Goal: Information Seeking & Learning: Learn about a topic

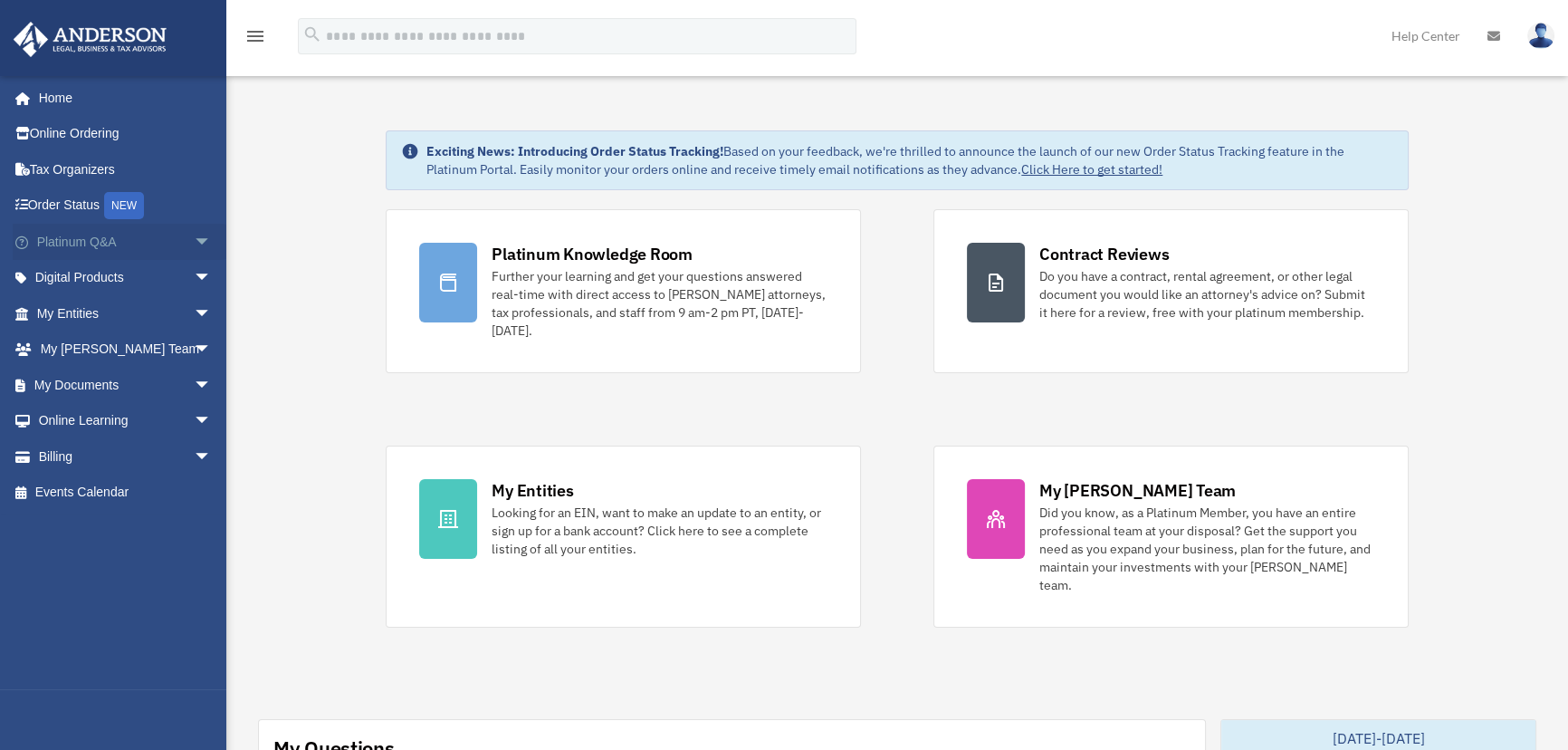
click at [194, 240] on span "arrow_drop_down" at bounding box center [212, 241] width 36 height 37
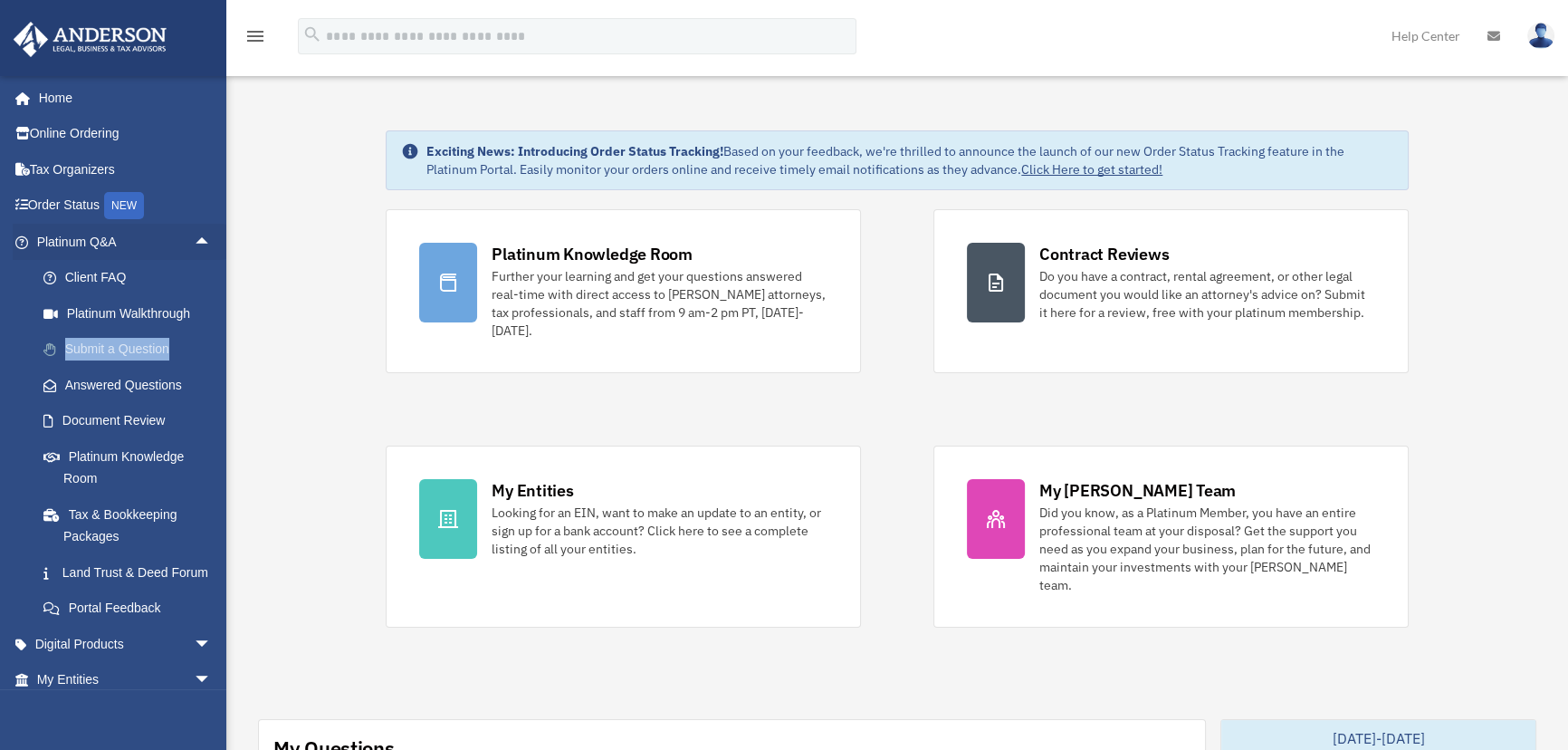
drag, startPoint x: 20, startPoint y: 342, endPoint x: 184, endPoint y: 345, distance: 164.0
click at [184, 345] on li "Submit a Question" at bounding box center [125, 349] width 226 height 36
drag, startPoint x: 10, startPoint y: 385, endPoint x: 198, endPoint y: 385, distance: 188.0
click at [198, 385] on li "Platinum Q&A arrow_drop_up Client FAQ Platinum Walkthrough Submit a Question An…" at bounding box center [119, 425] width 239 height 403
click at [194, 240] on span "arrow_drop_up" at bounding box center [212, 241] width 36 height 37
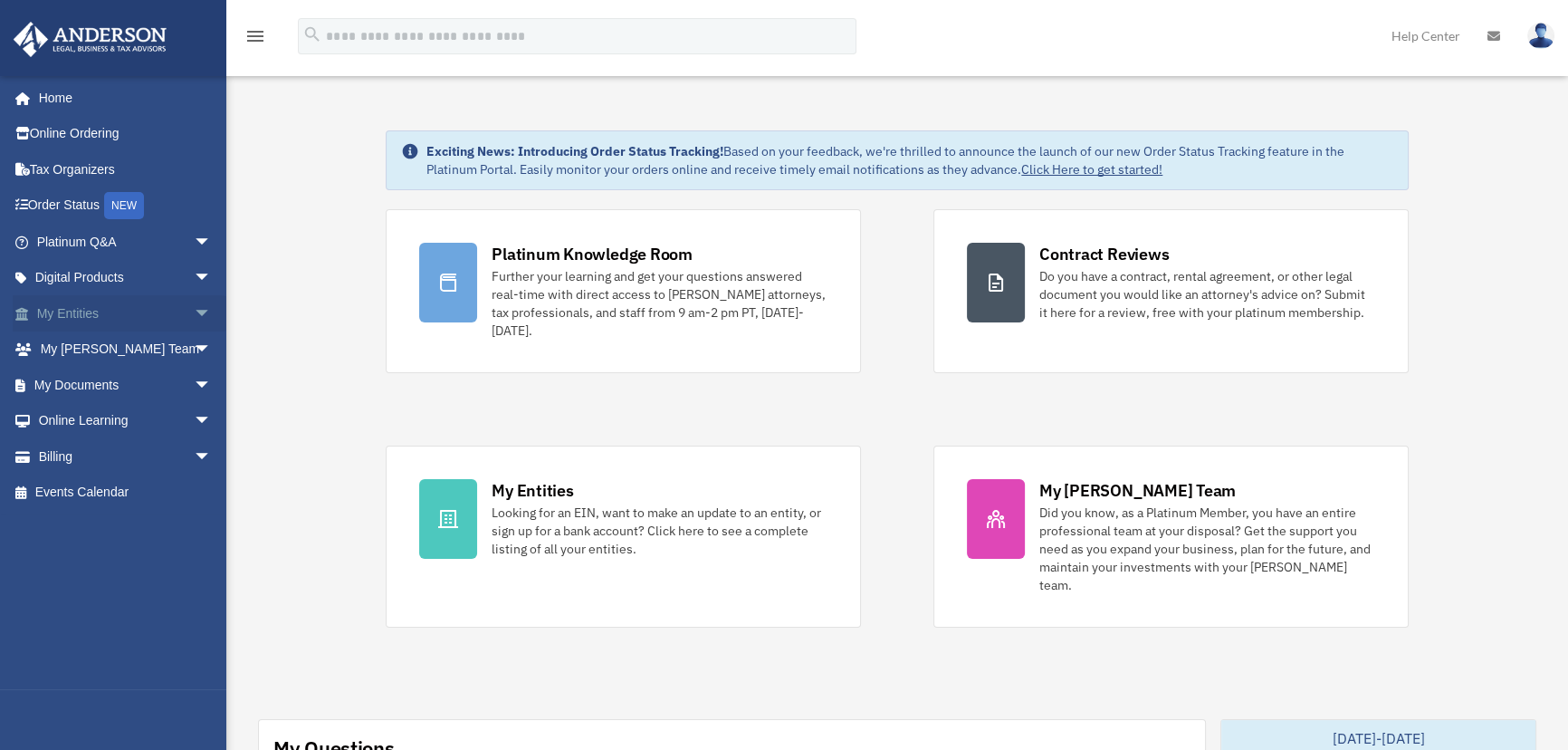
click at [194, 316] on span "arrow_drop_down" at bounding box center [212, 313] width 36 height 37
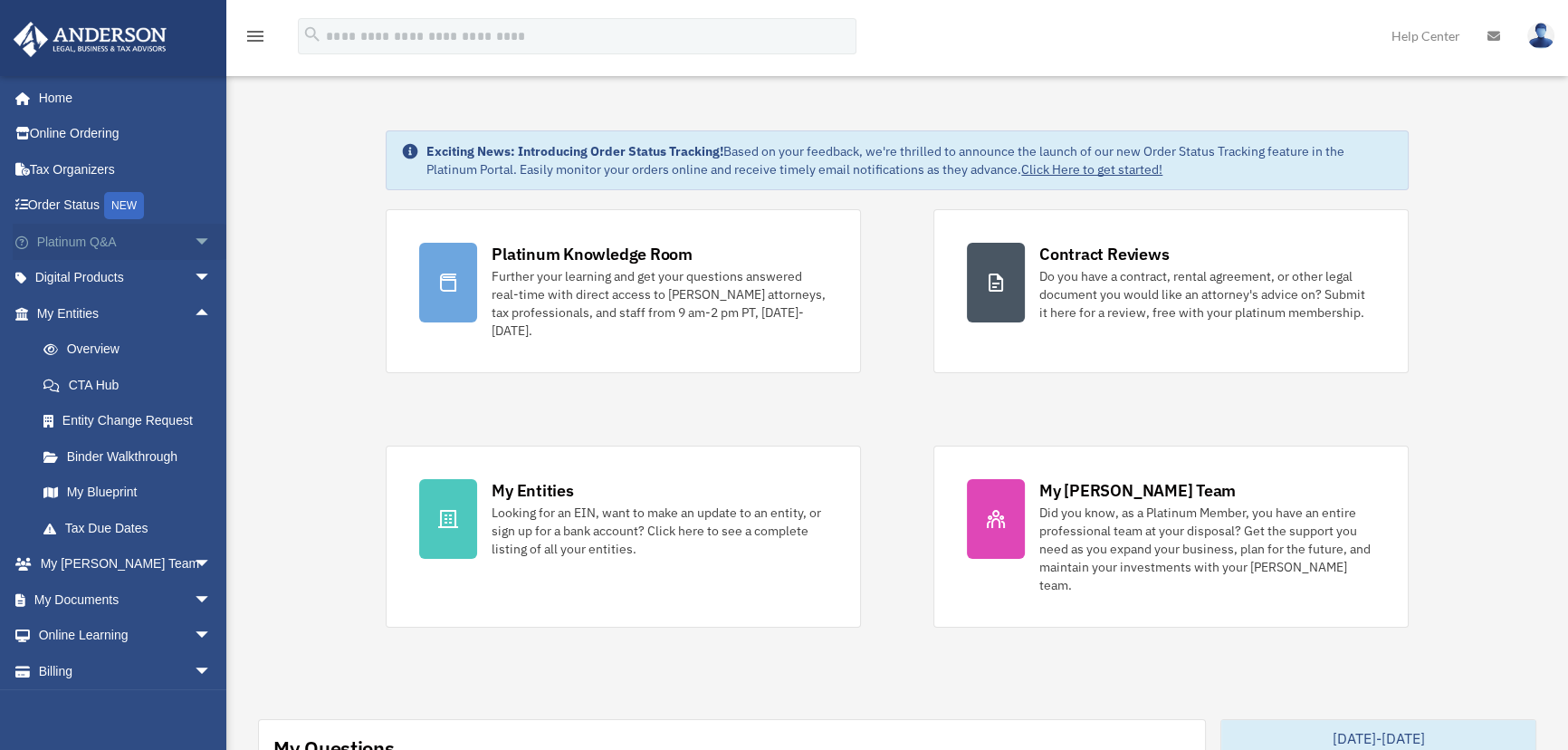
click at [194, 228] on span "arrow_drop_down" at bounding box center [212, 241] width 36 height 37
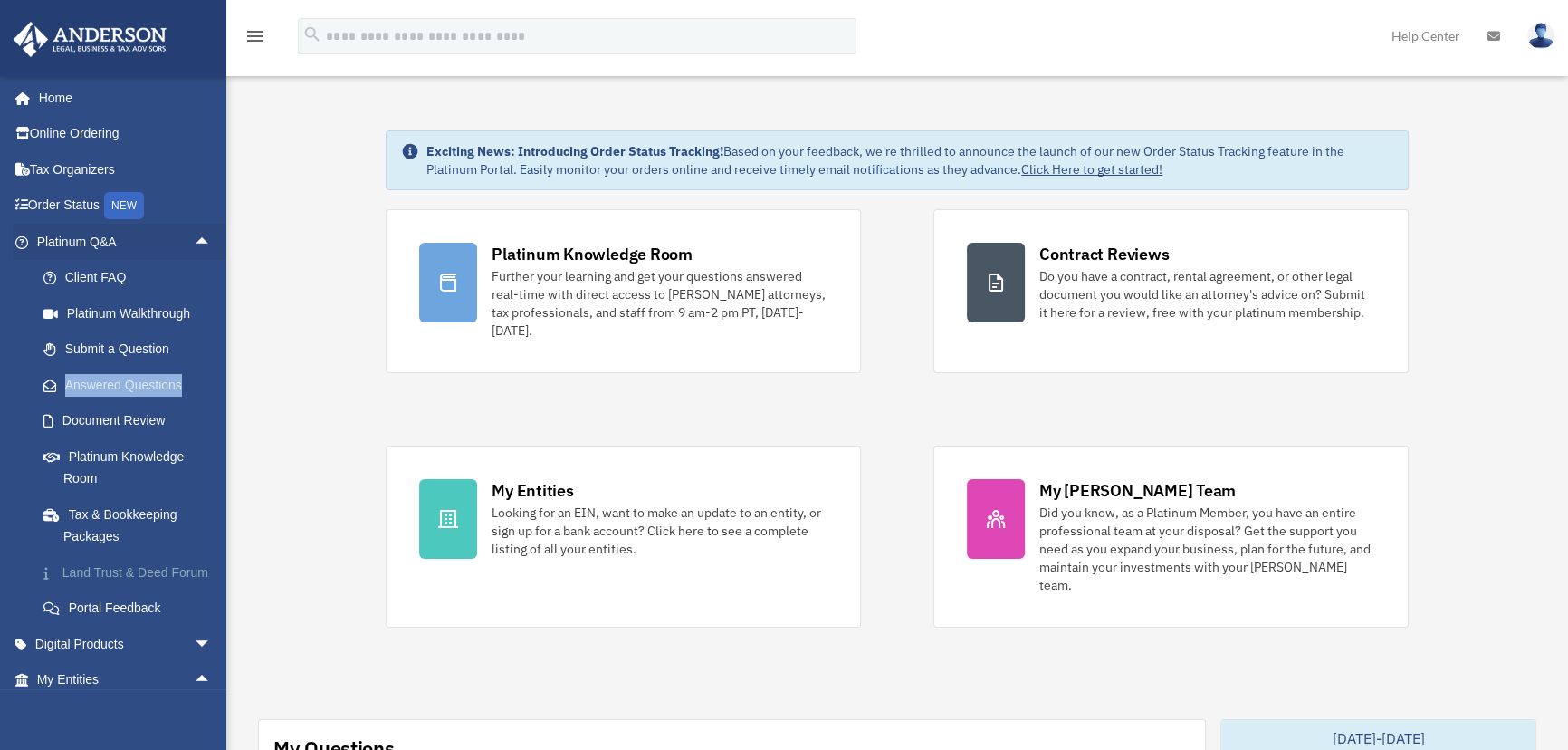
click at [81, 579] on link "Land Trust & Deed Forum" at bounding box center [133, 573] width 214 height 36
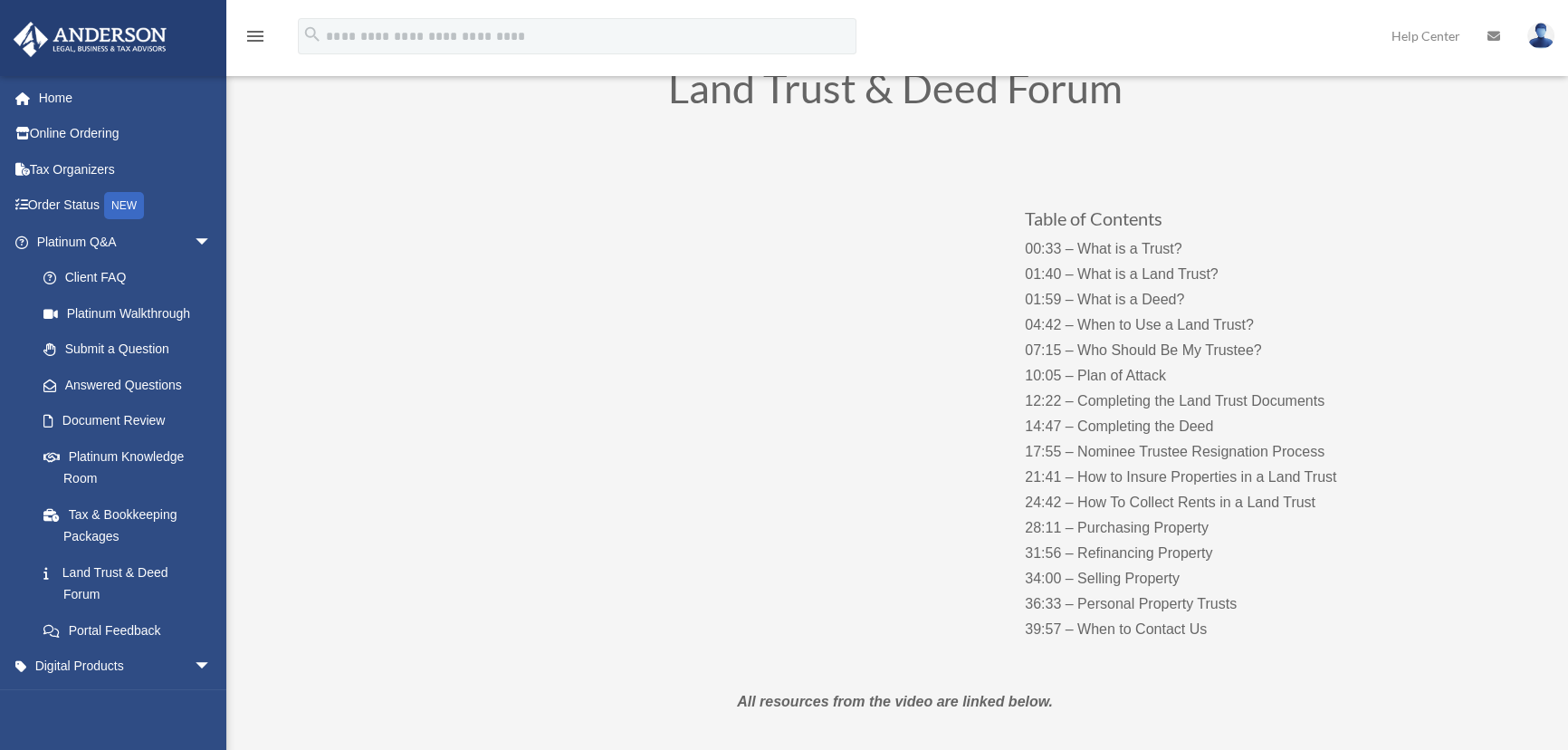
scroll to position [164, 0]
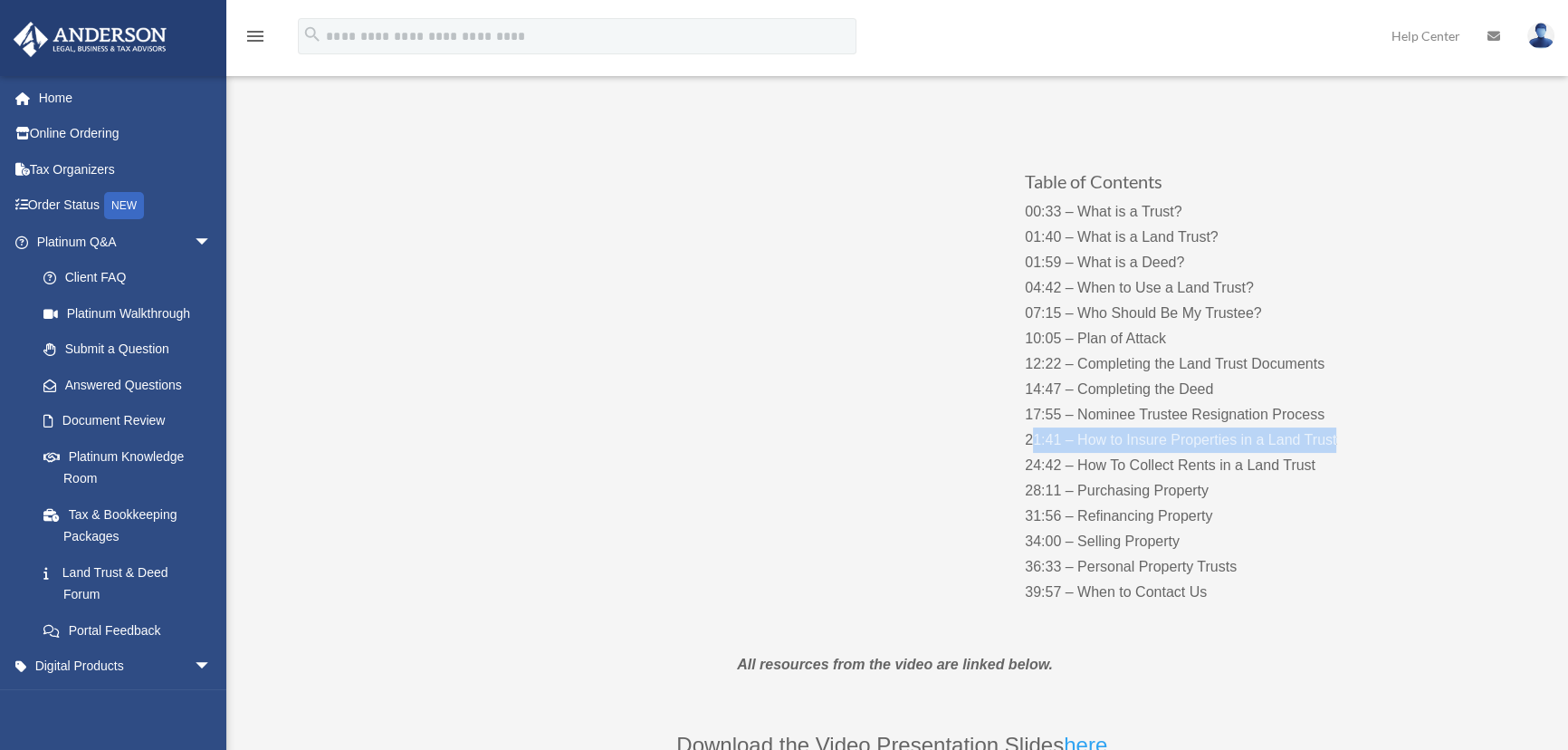
drag, startPoint x: 1032, startPoint y: 447, endPoint x: 1383, endPoint y: 434, distance: 351.2
click at [1381, 434] on p "00:33 – What is a Trust? 01:40 – What is a Land Trust? 01:59 – What is a Deed? …" at bounding box center [1204, 402] width 358 height 406
click at [1374, 330] on p "00:33 – What is a Trust? 01:40 – What is a Land Trust? 01:59 – What is a Deed? …" at bounding box center [1204, 402] width 358 height 406
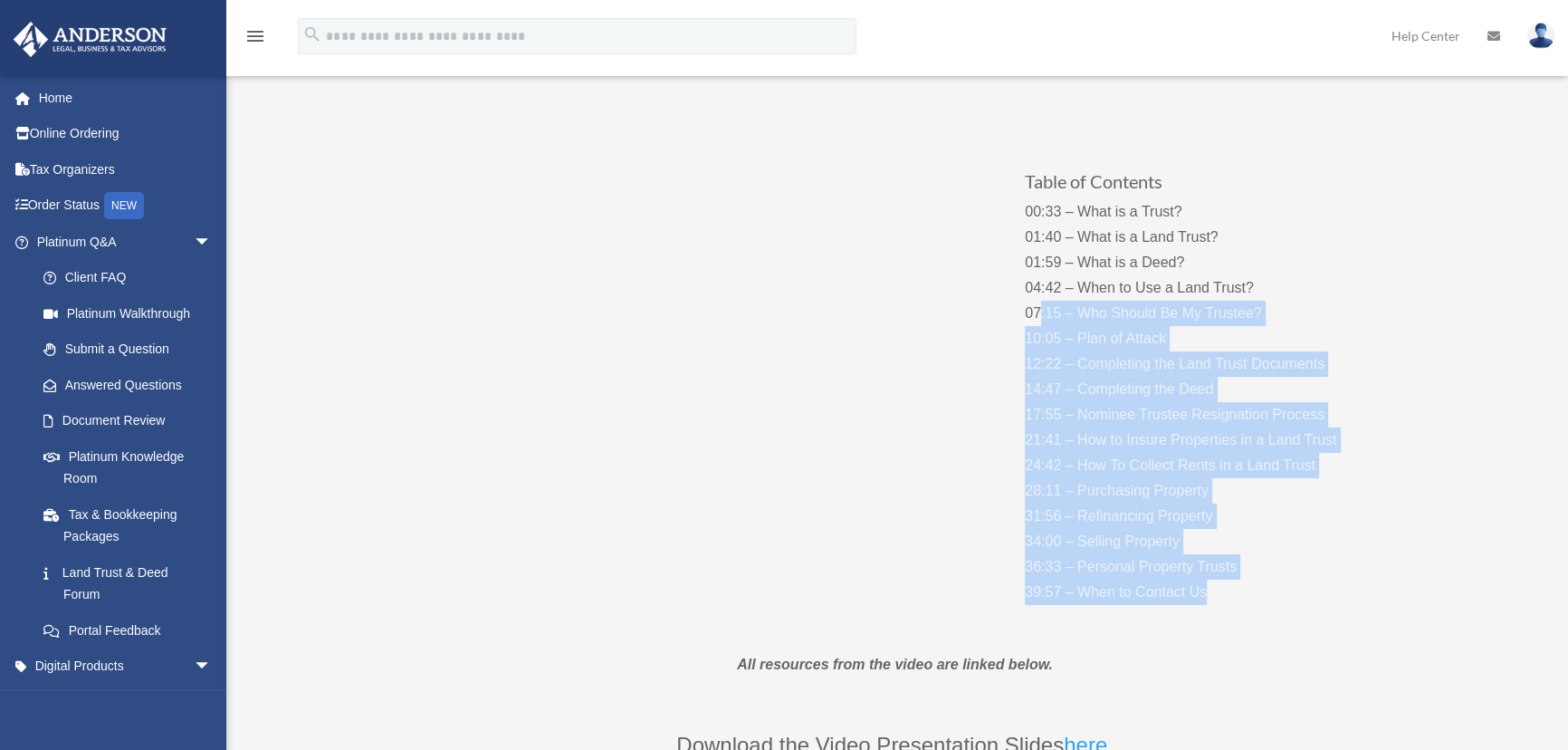
drag, startPoint x: 1041, startPoint y: 317, endPoint x: 1267, endPoint y: 581, distance: 347.5
click at [1267, 581] on p "00:33 – What is a Trust? 01:40 – What is a Land Trust? 01:59 – What is a Deed? …" at bounding box center [1204, 402] width 358 height 406
click at [1267, 582] on p "00:33 – What is a Trust? 01:40 – What is a Land Trust? 01:59 – What is a Deed? …" at bounding box center [1204, 402] width 358 height 406
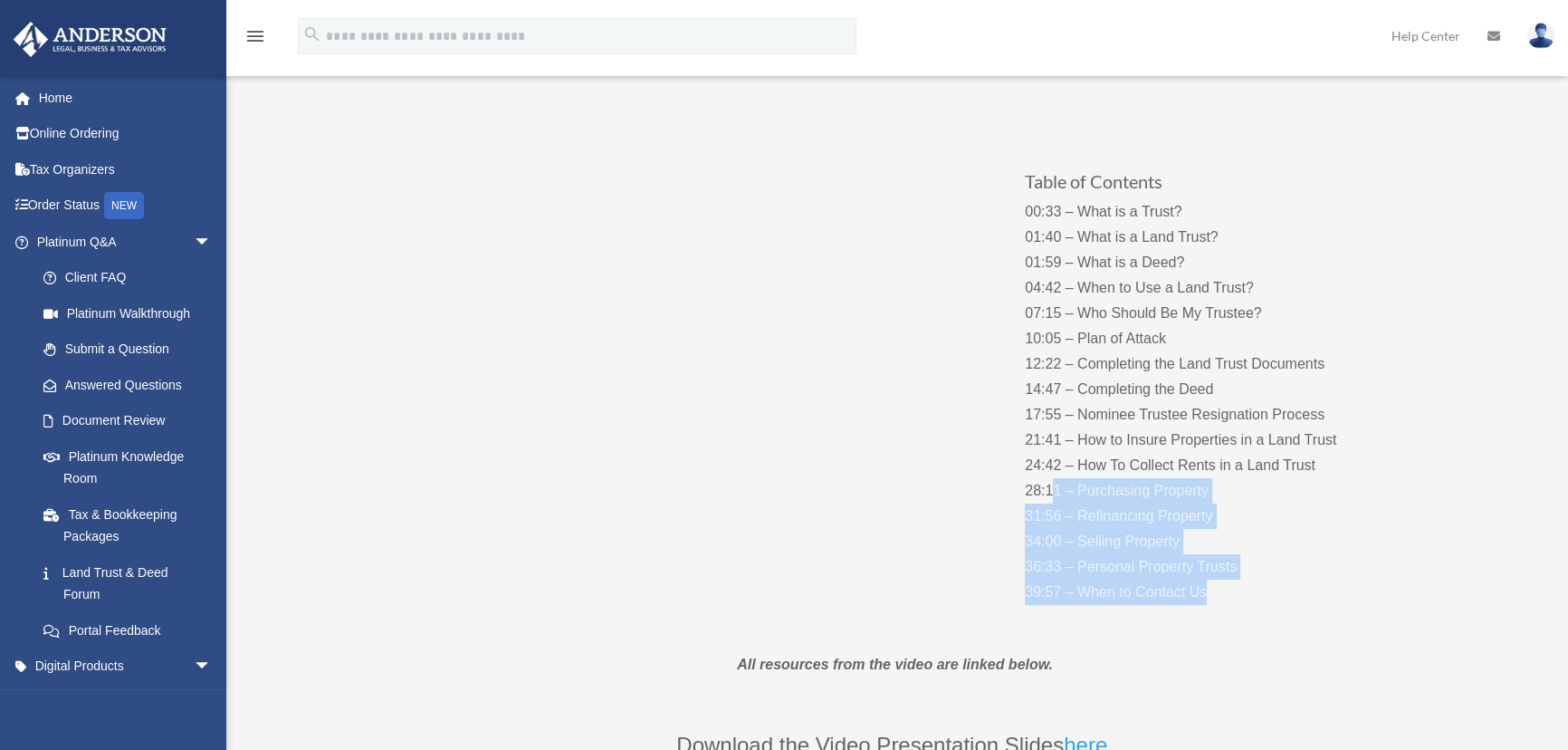
drag, startPoint x: 1052, startPoint y: 498, endPoint x: 1280, endPoint y: 580, distance: 242.3
click at [1278, 580] on p "00:33 – What is a Trust? 01:40 – What is a Land Trust? 01:59 – What is a Deed? …" at bounding box center [1204, 402] width 358 height 406
click at [1280, 580] on p "00:33 – What is a Trust? 01:40 – What is a Land Trust? 01:59 – What is a Deed? …" at bounding box center [1204, 402] width 358 height 406
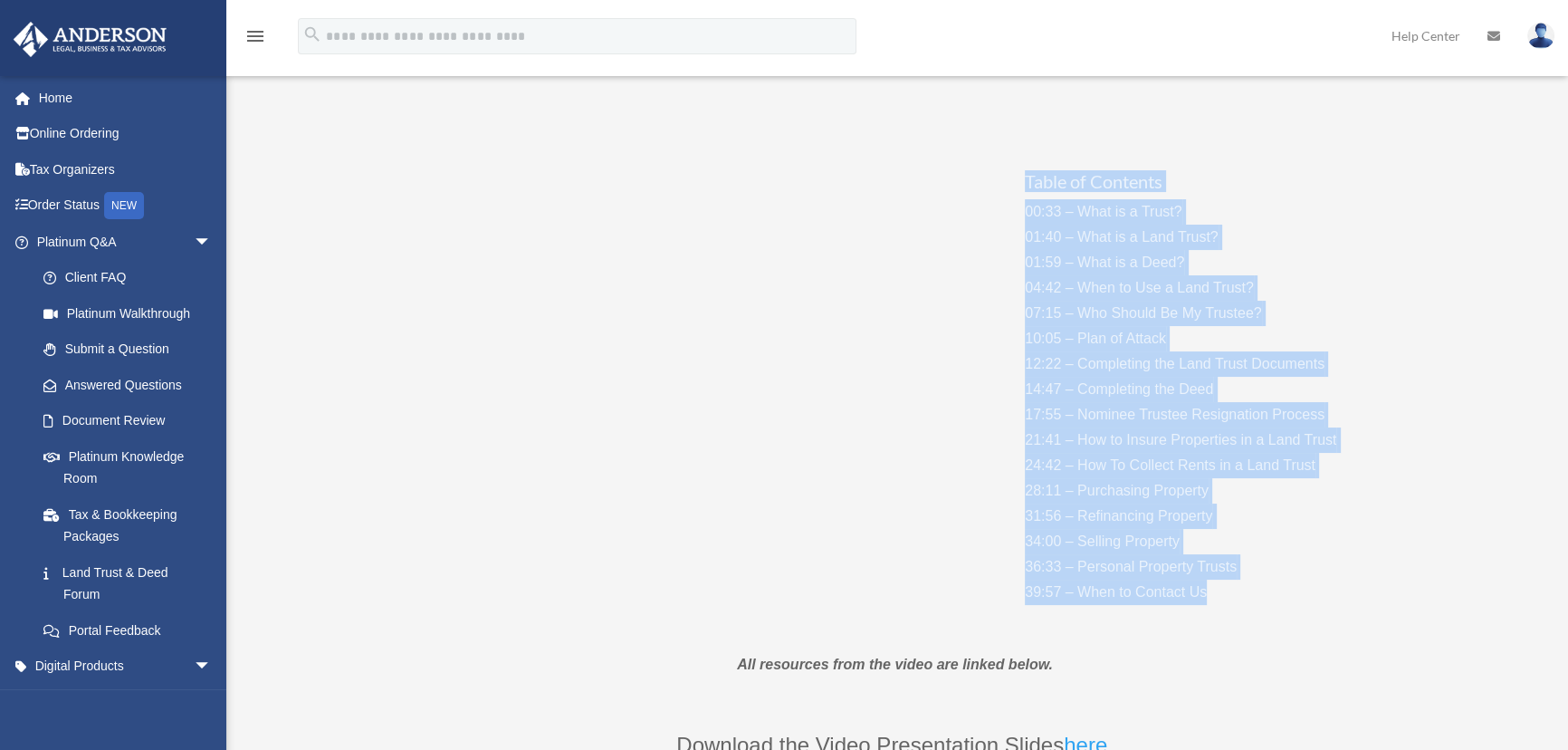
drag, startPoint x: 1243, startPoint y: 599, endPoint x: 1037, endPoint y: 116, distance: 525.1
click at [1037, 116] on div "Table of Contents 00:33 – What is a Trust? 01:40 – What is a Land Trust? 01:59 …" at bounding box center [895, 369] width 978 height 525
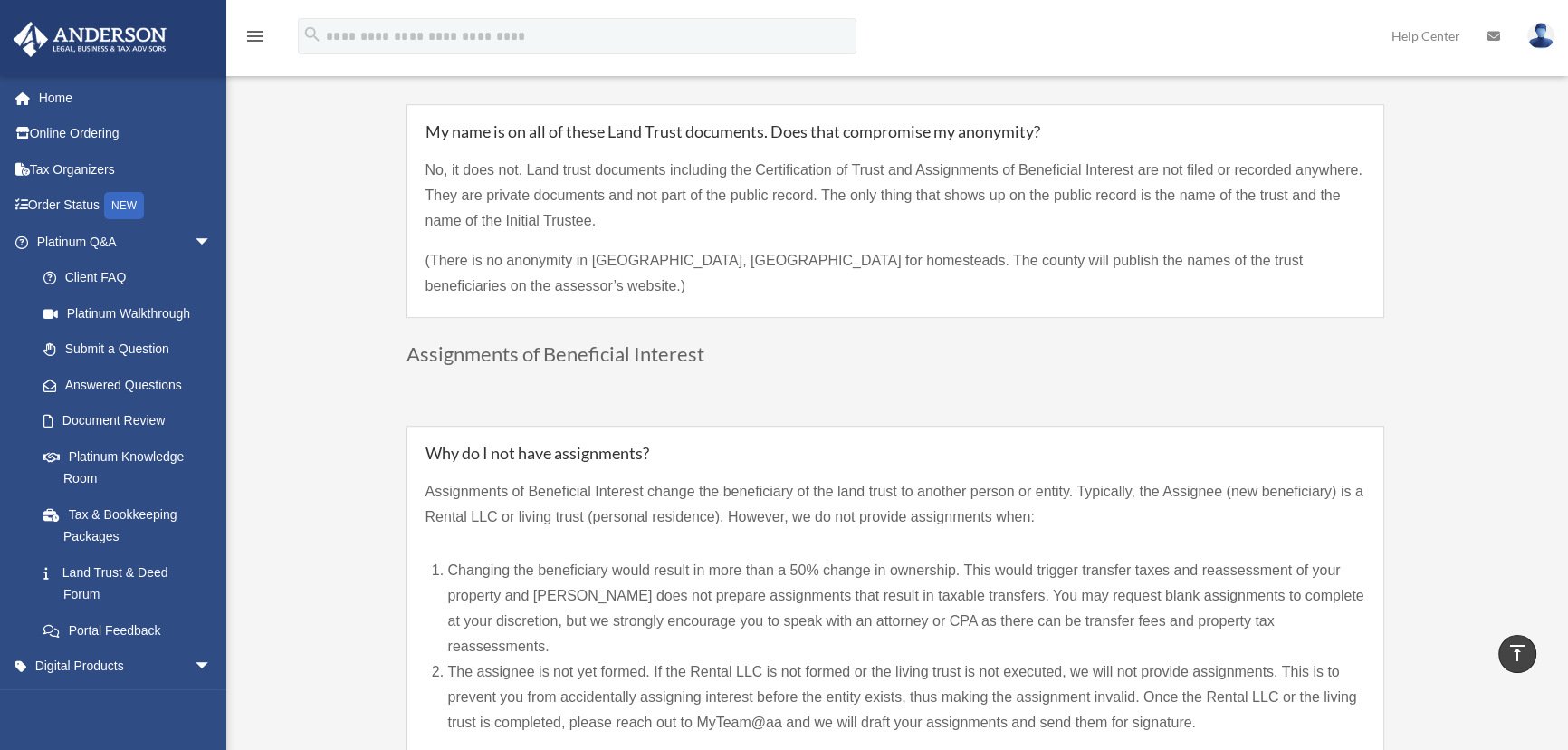
scroll to position [1482, 0]
